Goal: Information Seeking & Learning: Learn about a topic

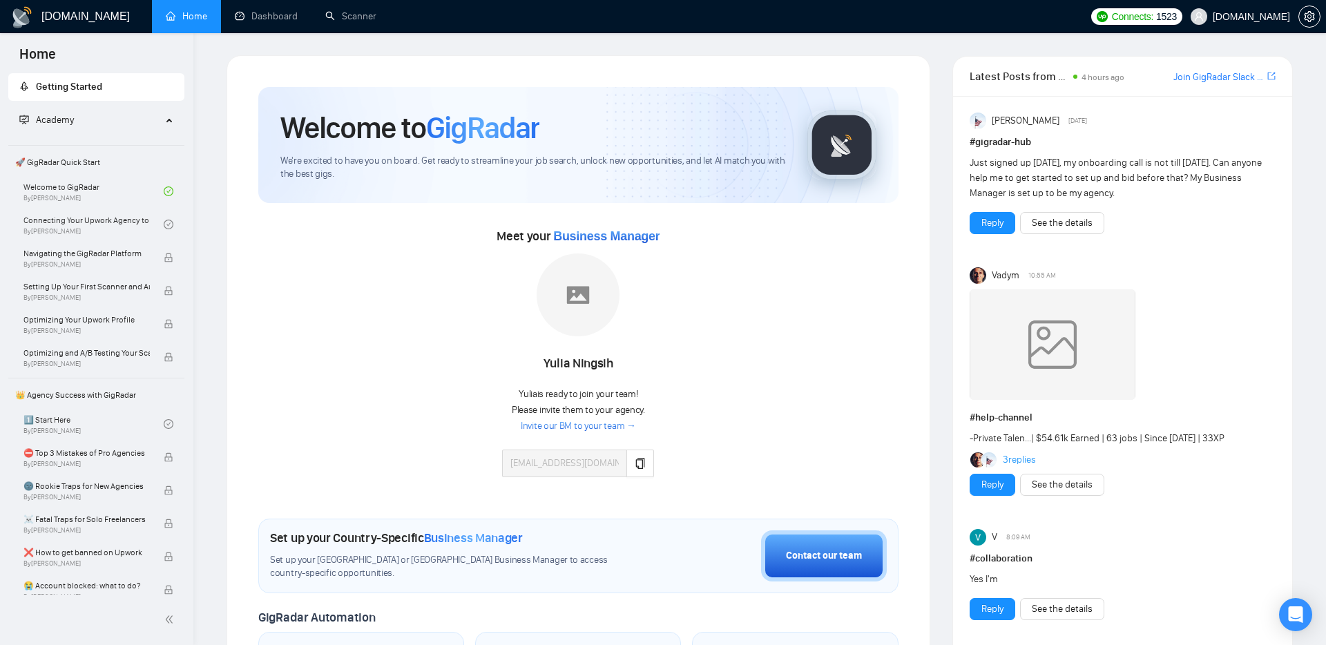
scroll to position [607, 0]
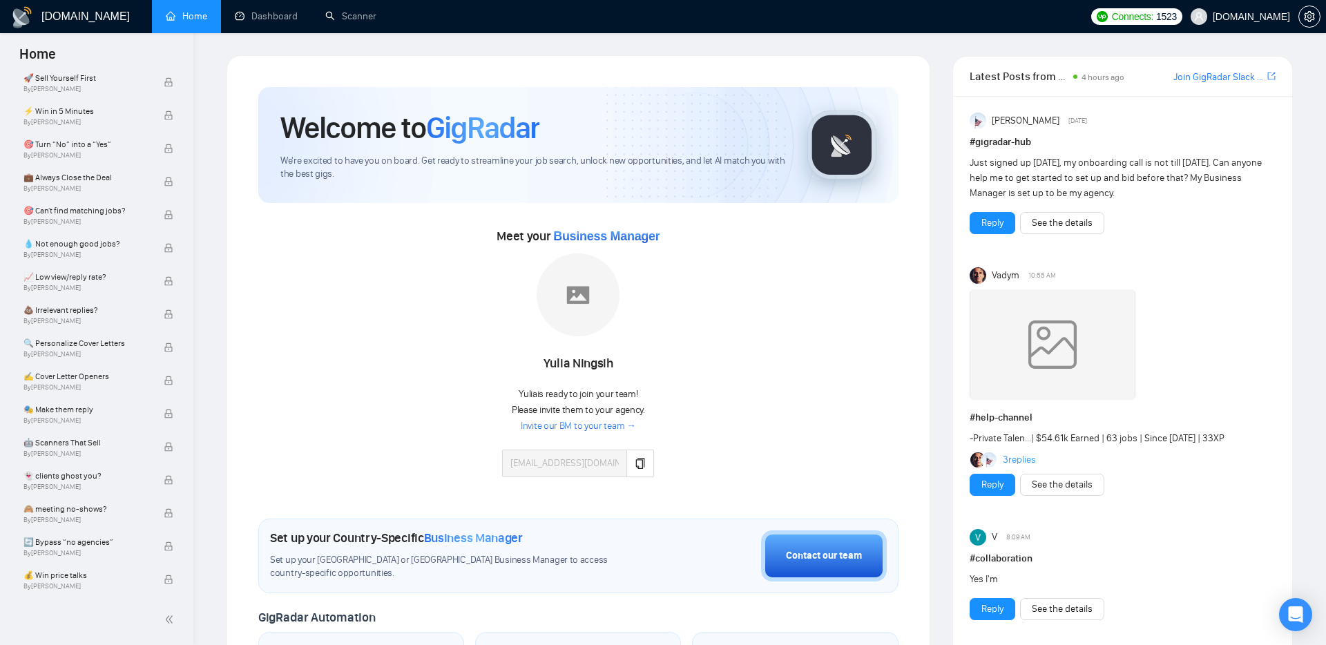
click at [1152, 215] on div "Reply See the details" at bounding box center [1122, 223] width 306 height 22
click at [1086, 440] on span "- Private Talen... | $54.61k Earned | 63 jobs | Since [DATE] | 33XP" at bounding box center [1096, 438] width 255 height 12
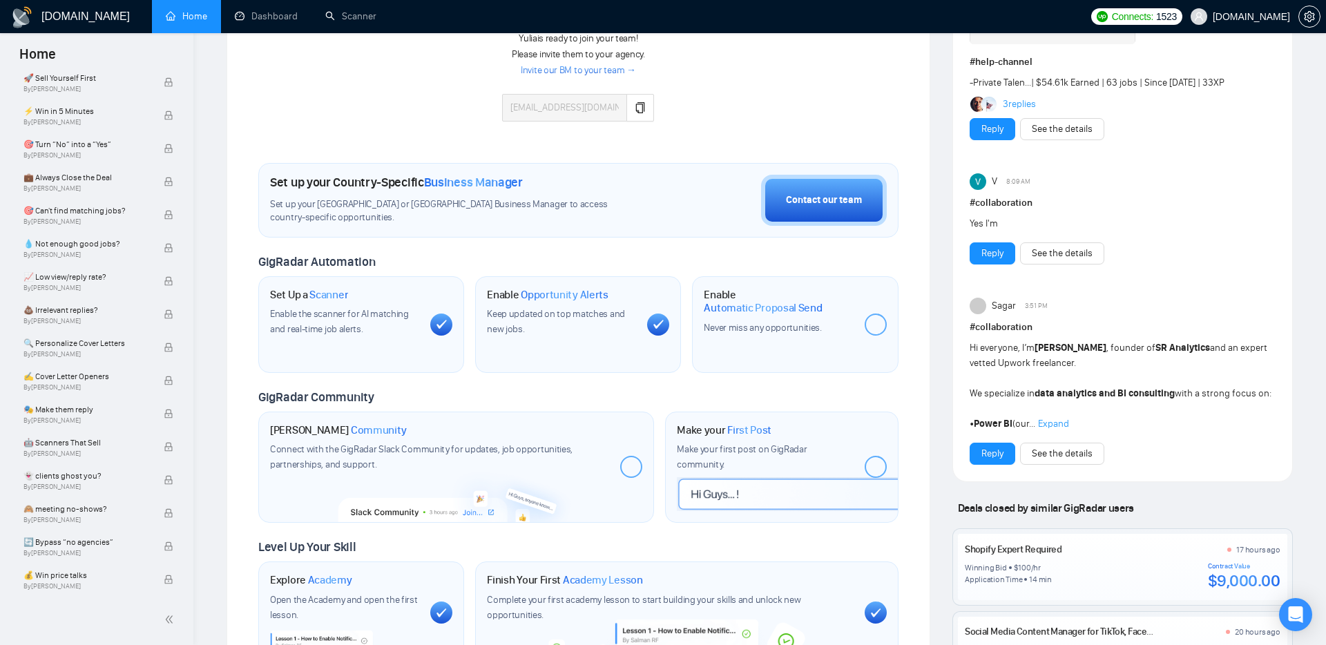
scroll to position [454, 0]
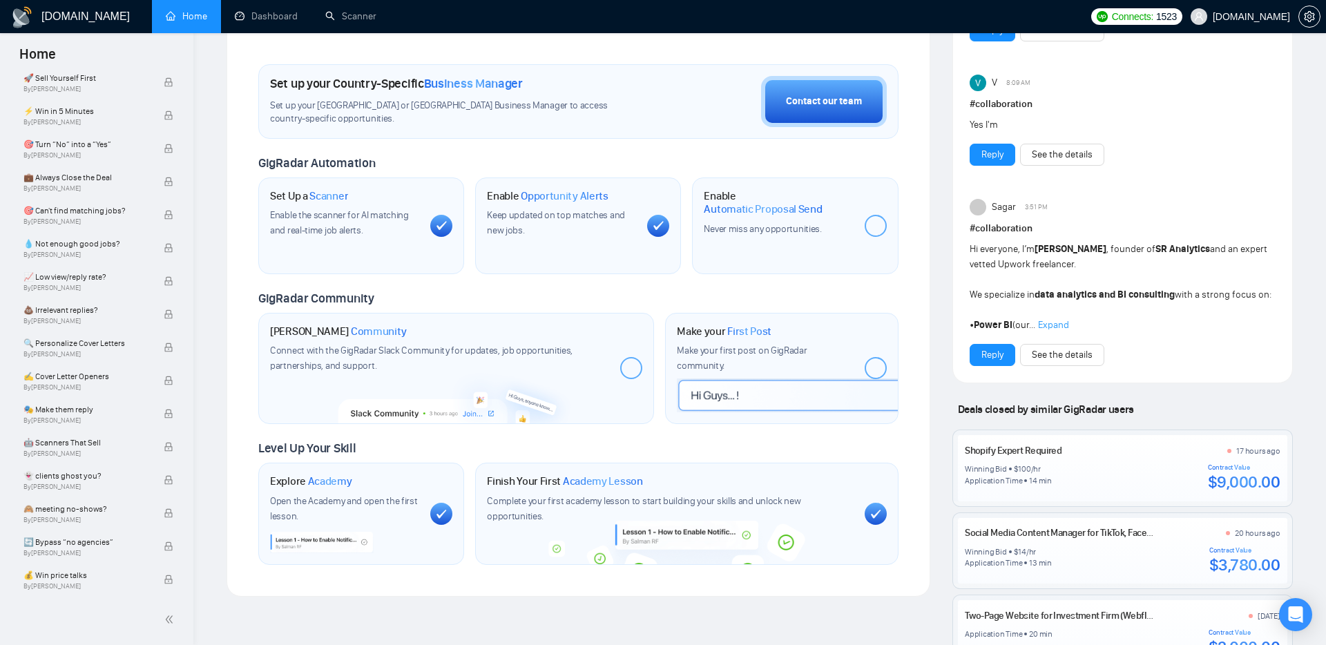
click at [1152, 344] on div "Reply See the details" at bounding box center [1122, 355] width 306 height 22
click at [1064, 324] on span "Expand" at bounding box center [1053, 325] width 31 height 12
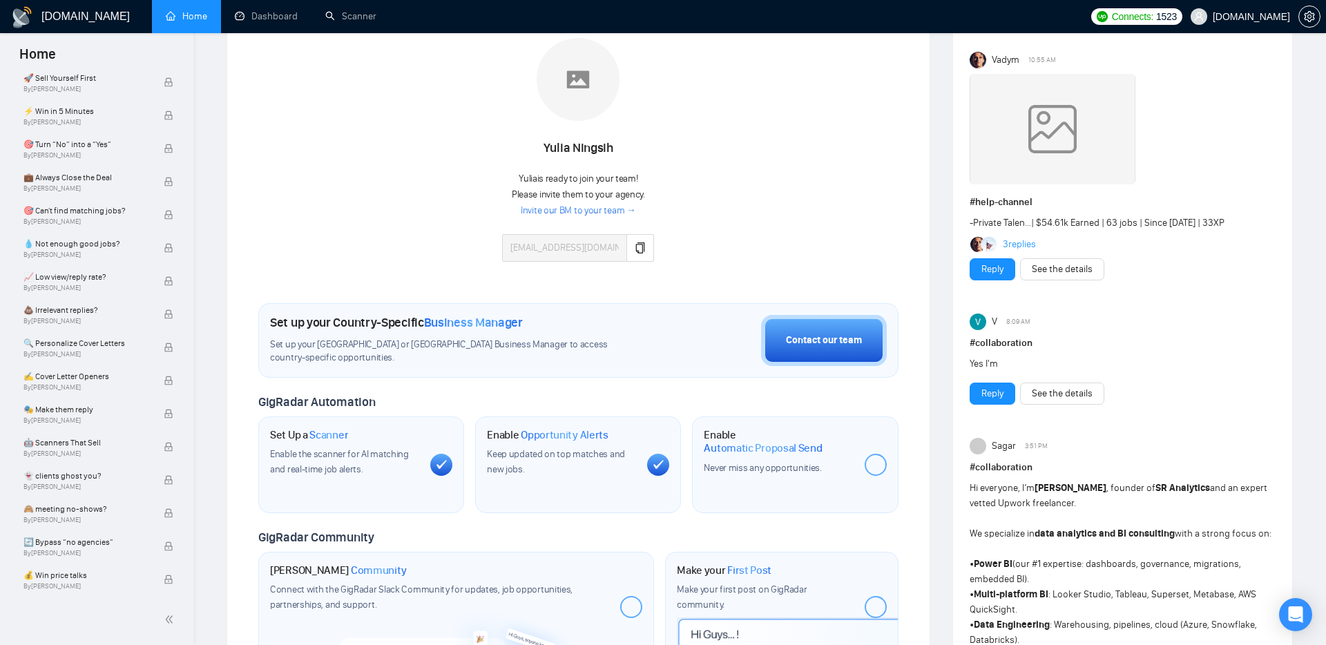
scroll to position [0, 0]
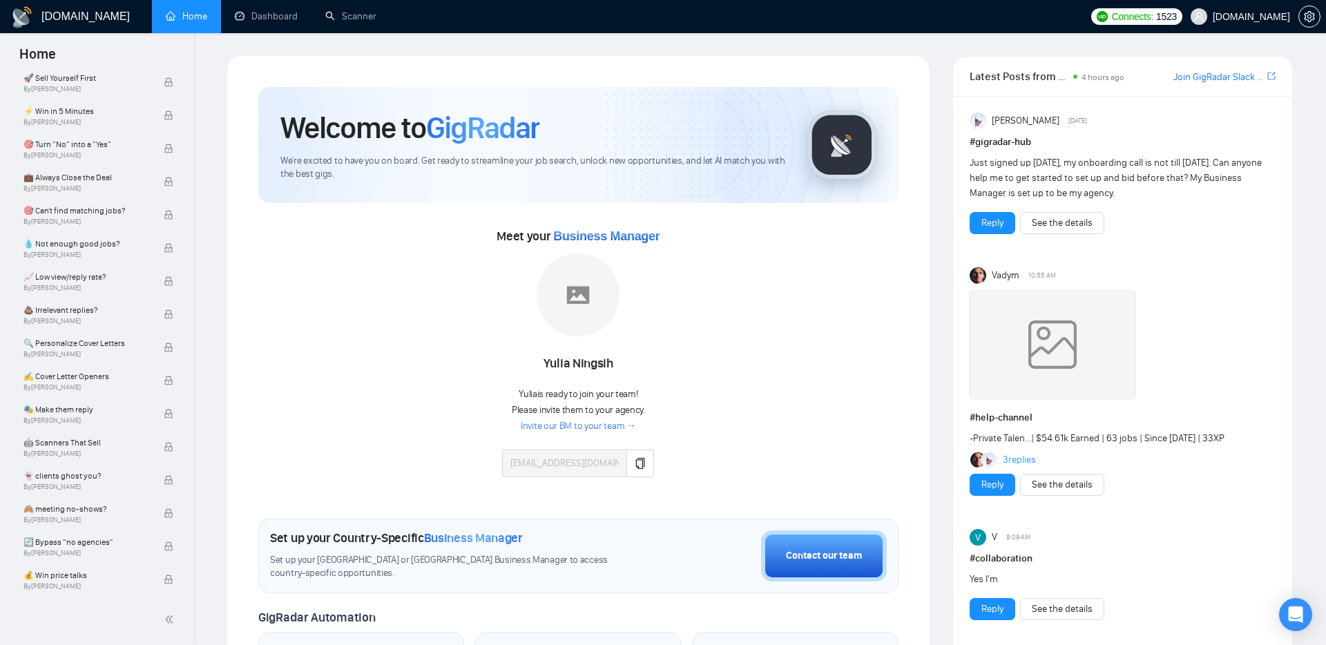
click at [1067, 164] on span "Just signed up [DATE], my onboarding call is not till [DATE]. Can anyone help m…" at bounding box center [1115, 178] width 292 height 42
click at [892, 171] on div "Welcome to GigRadar We're excited to have you on board. Get ready to streamline…" at bounding box center [578, 145] width 640 height 116
